Goal: Information Seeking & Learning: Understand process/instructions

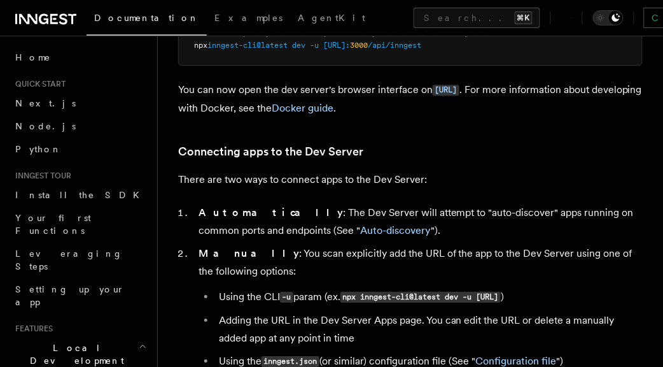
scroll to position [507, 0]
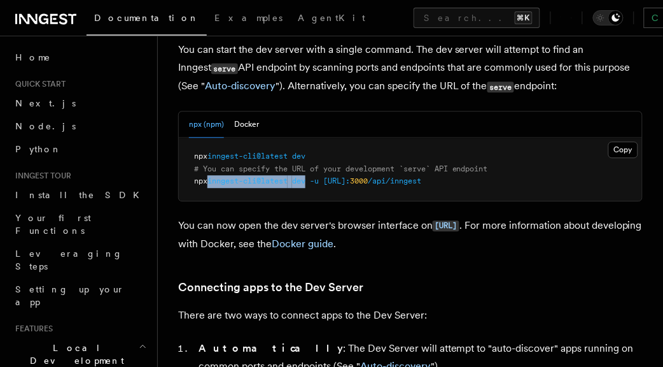
drag, startPoint x: 312, startPoint y: 183, endPoint x: 214, endPoint y: 183, distance: 98.6
click at [214, 183] on span "npx inngest-cli@latest dev -u [URL]: 3000 /api/inngest" at bounding box center [307, 180] width 227 height 9
copy span "inngest-cli@latest dev"
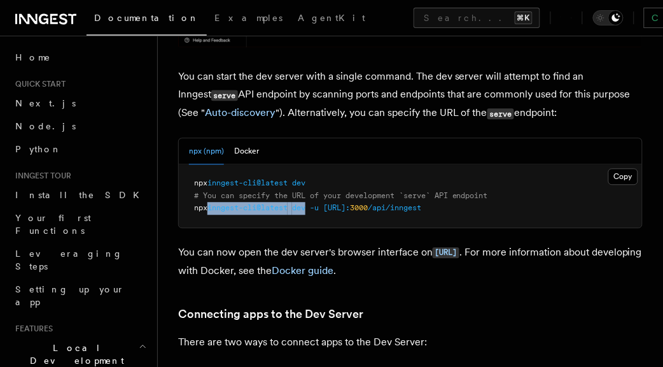
scroll to position [416, 0]
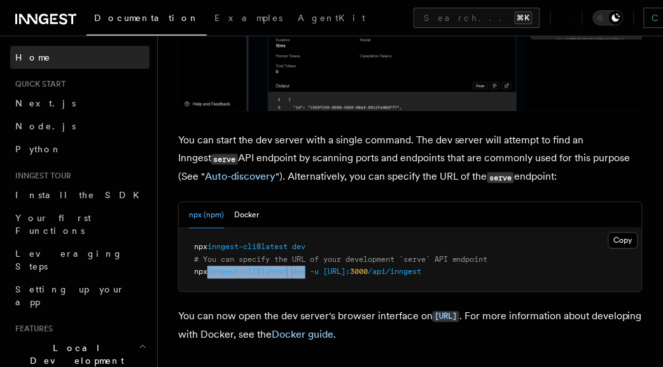
click at [28, 62] on span "Home" at bounding box center [33, 57] width 36 height 13
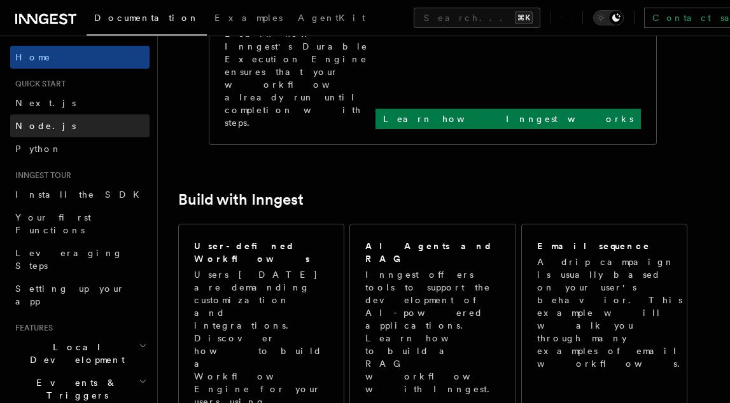
scroll to position [237, 0]
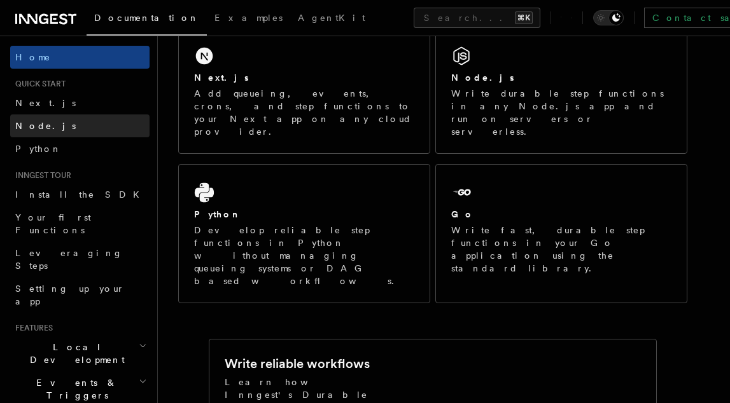
click at [45, 122] on span "Node.js" at bounding box center [45, 126] width 60 height 10
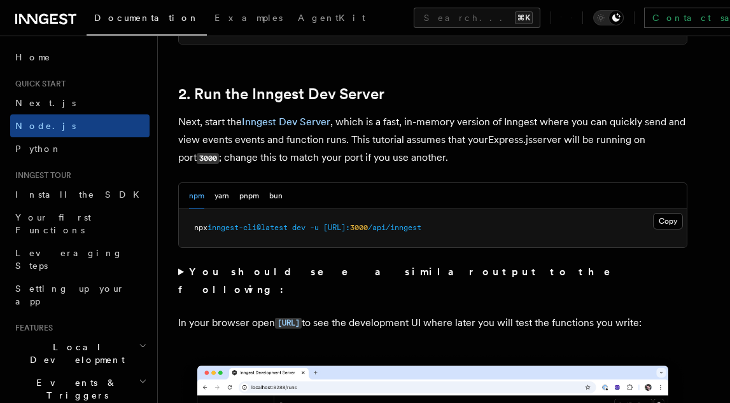
scroll to position [1000, 0]
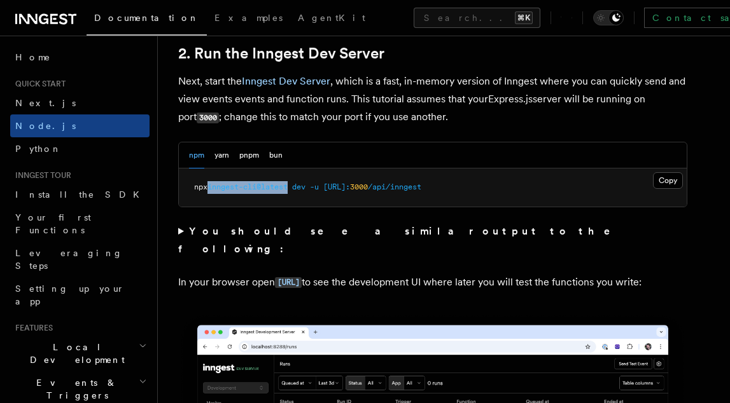
drag, startPoint x: 293, startPoint y: 188, endPoint x: 207, endPoint y: 188, distance: 85.9
click at [207, 188] on span "npx inngest-cli@latest dev -u [URL]: 3000 /api/inngest" at bounding box center [307, 187] width 227 height 9
click at [253, 153] on button "pnpm" at bounding box center [249, 156] width 20 height 26
drag, startPoint x: 336, startPoint y: 191, endPoint x: 235, endPoint y: 192, distance: 101.2
click at [235, 192] on span "pnpm dlx inngest-cli@latest dev -u [URL]: 3000 /api/inngest" at bounding box center [318, 187] width 249 height 9
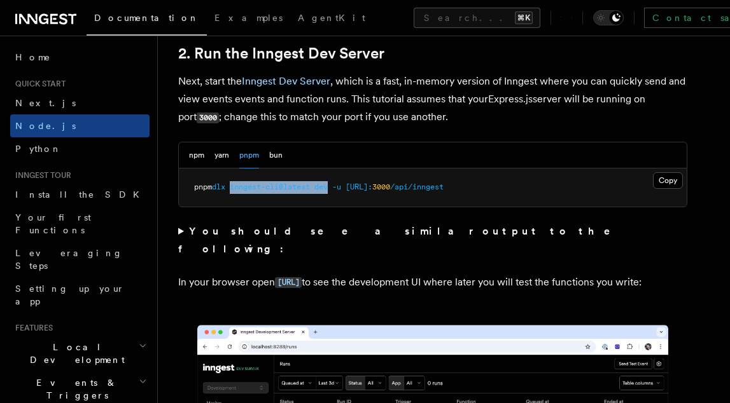
copy span "inngest-cli@latest dev"
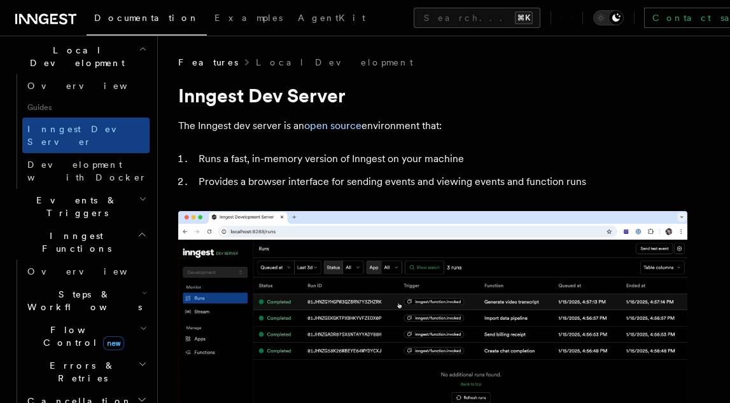
scroll to position [381, 0]
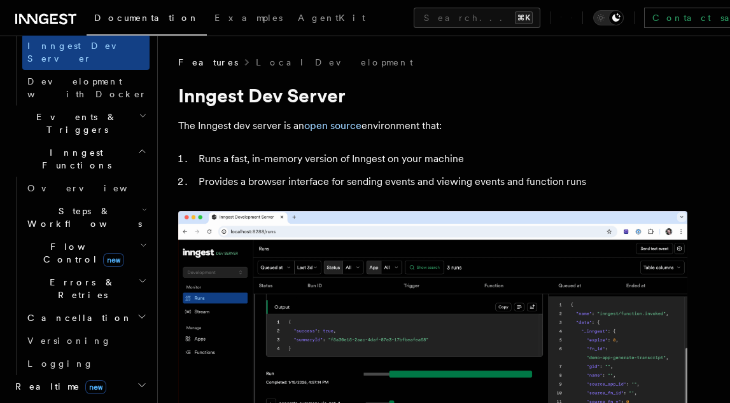
click at [104, 375] on h2 "Realtime new" at bounding box center [79, 386] width 139 height 23
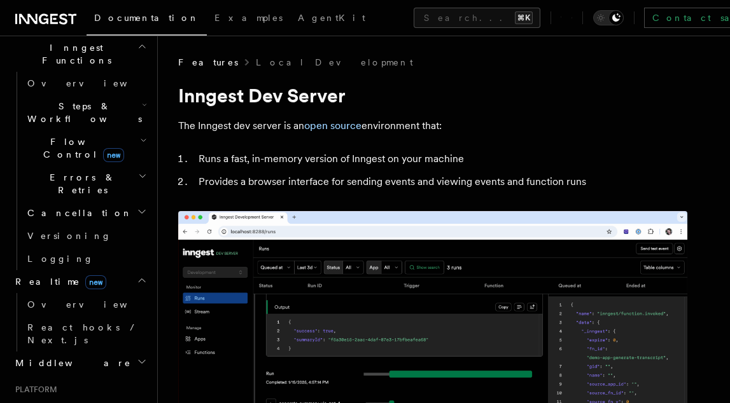
scroll to position [517, 0]
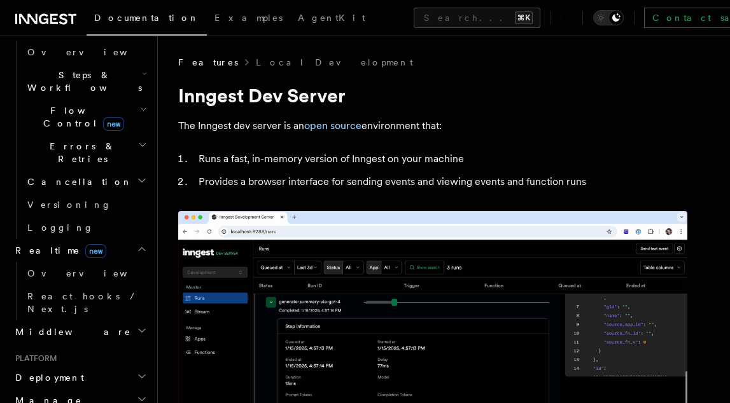
click at [104, 367] on h2 "Deployment" at bounding box center [79, 378] width 139 height 23
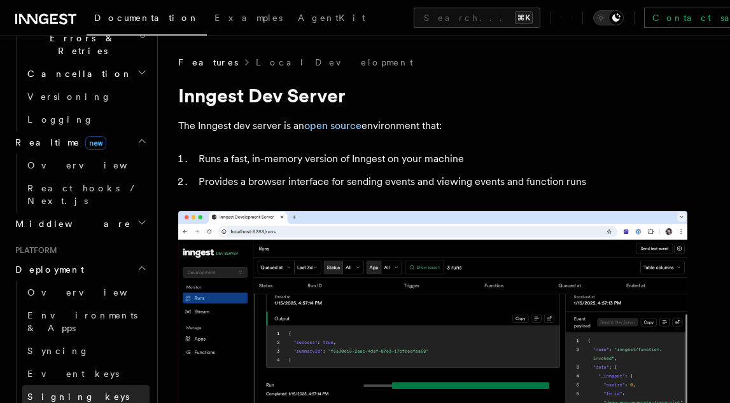
scroll to position [626, 0]
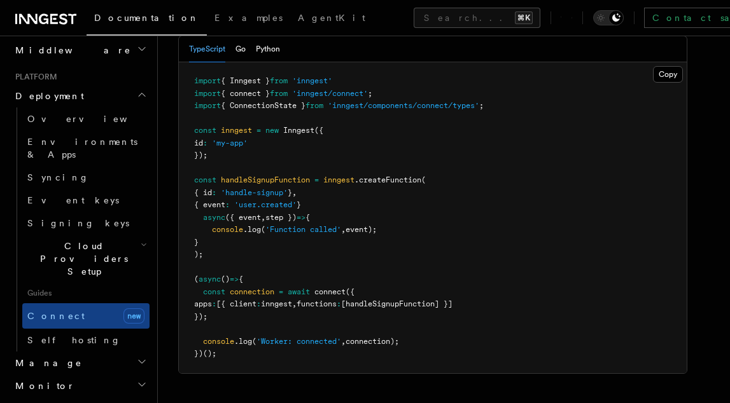
scroll to position [977, 0]
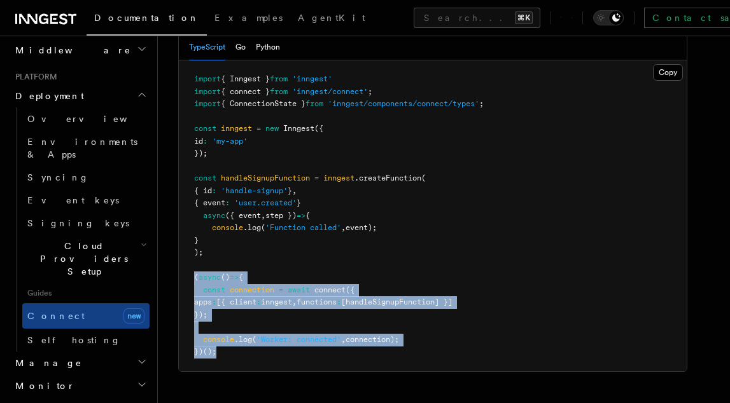
drag, startPoint x: 194, startPoint y: 230, endPoint x: 248, endPoint y: 316, distance: 101.2
click at [248, 316] on pre "import { Inngest } from 'inngest' import { connect } from 'inngest/connect' ; i…" at bounding box center [433, 215] width 508 height 311
copy code "( async () => { const connection = await connect ({ apps : [{ client : inngest …"
click at [248, 316] on pre "import { Inngest } from 'inngest' import { connect } from 'inngest/connect' ; i…" at bounding box center [433, 215] width 508 height 311
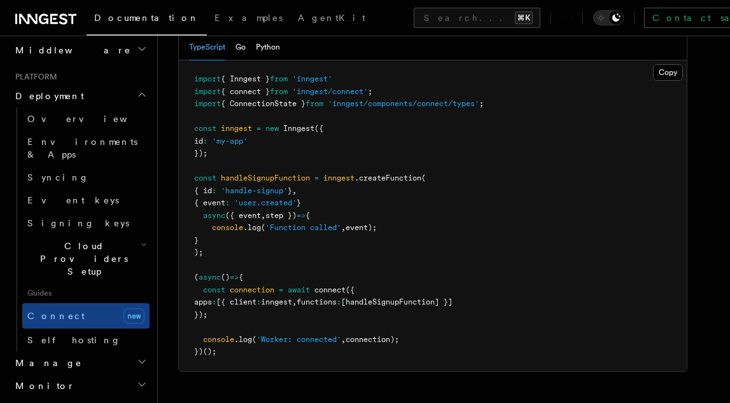
drag, startPoint x: 441, startPoint y: 293, endPoint x: 178, endPoint y: 244, distance: 267.2
click at [178, 244] on div "TypeScript Go Python Copy Copied import { Inngest } from 'inngest' import { con…" at bounding box center [432, 203] width 509 height 339
copy code "const connection = await connect ({ apps : [{ client : inngest , functions : [h…"
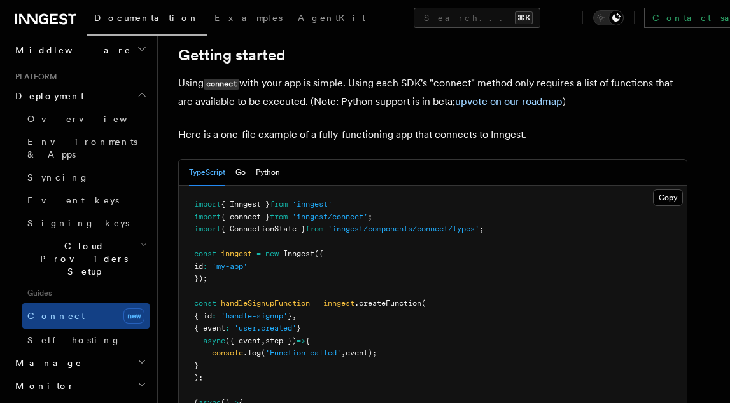
scroll to position [815, 0]
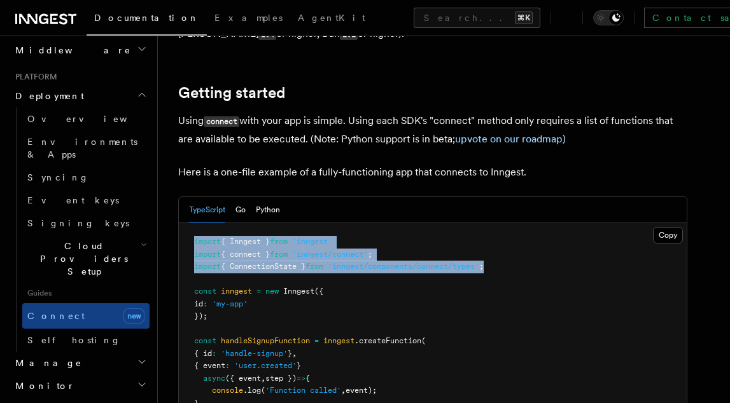
copy code "import { Inngest } from 'inngest' import { connect } from 'inngest/connect' ; i…"
drag, startPoint x: 510, startPoint y: 214, endPoint x: 186, endPoint y: 195, distance: 324.5
click at [186, 223] on pre "import { Inngest } from 'inngest' import { connect } from 'inngest/connect' ; i…" at bounding box center [433, 378] width 508 height 311
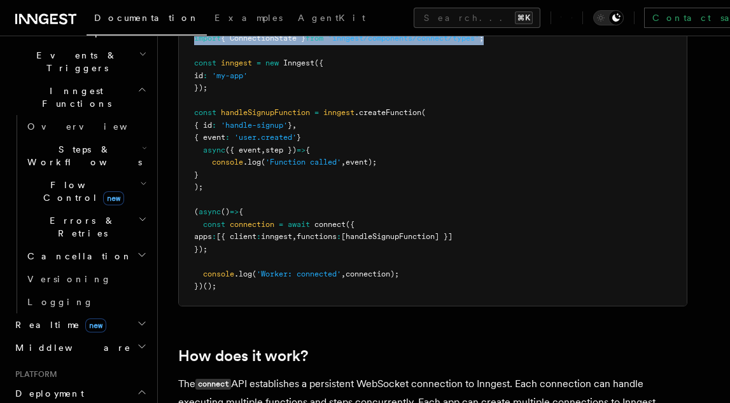
scroll to position [305, 0]
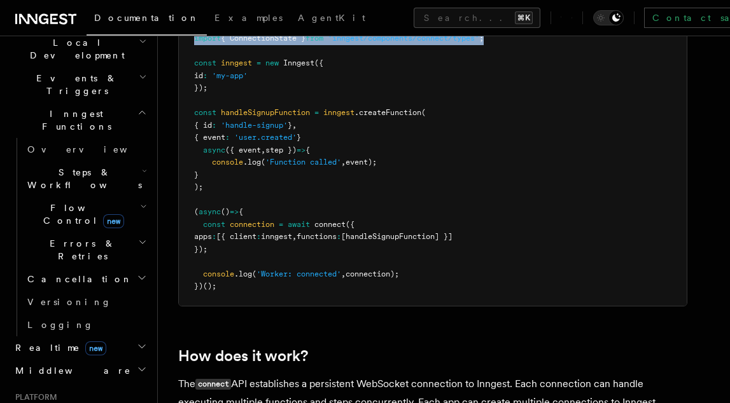
click at [106, 337] on h2 "Realtime new" at bounding box center [79, 348] width 139 height 23
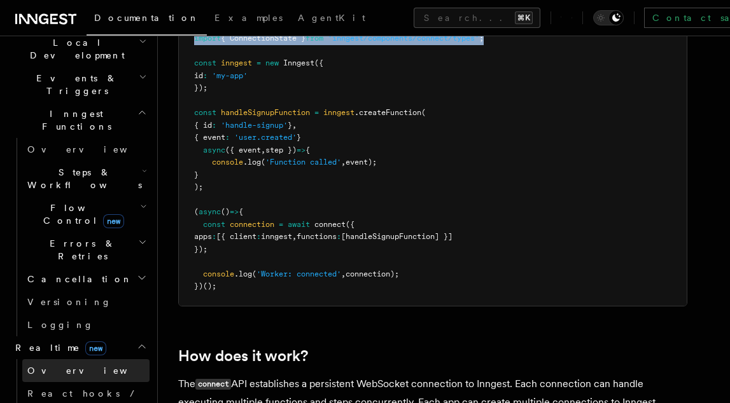
click at [99, 360] on link "Overview" at bounding box center [85, 371] width 127 height 23
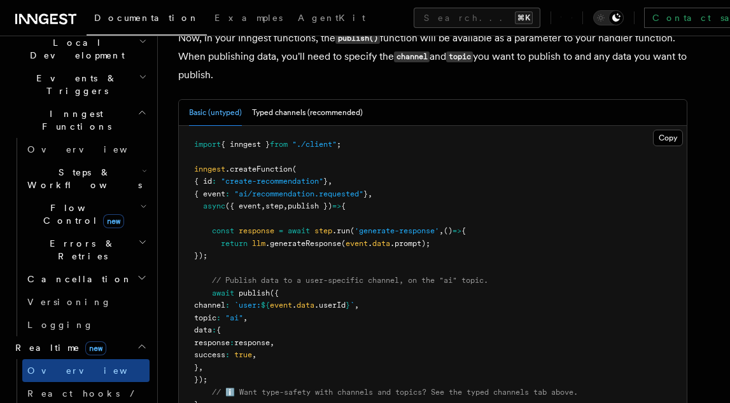
scroll to position [1237, 0]
